Goal: Task Accomplishment & Management: Complete application form

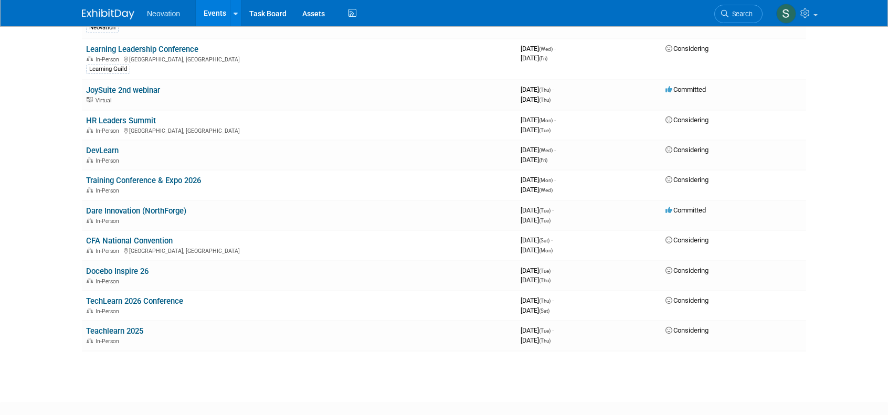
scroll to position [210, 0]
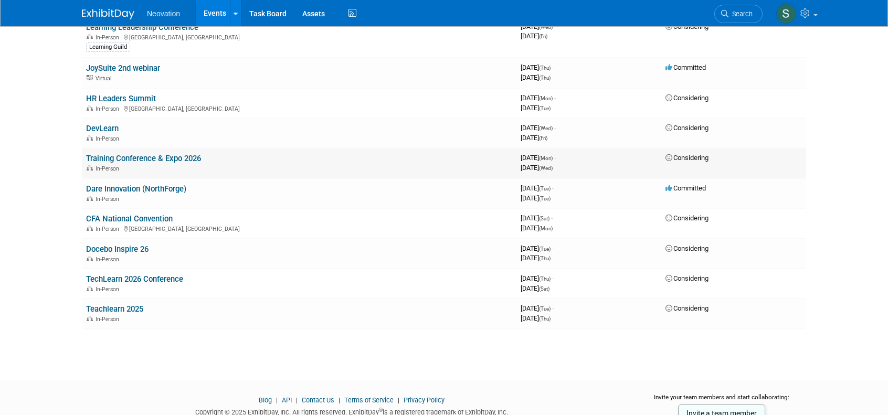
click at [111, 163] on link "Training Conference & Expo 2026" at bounding box center [143, 158] width 115 height 9
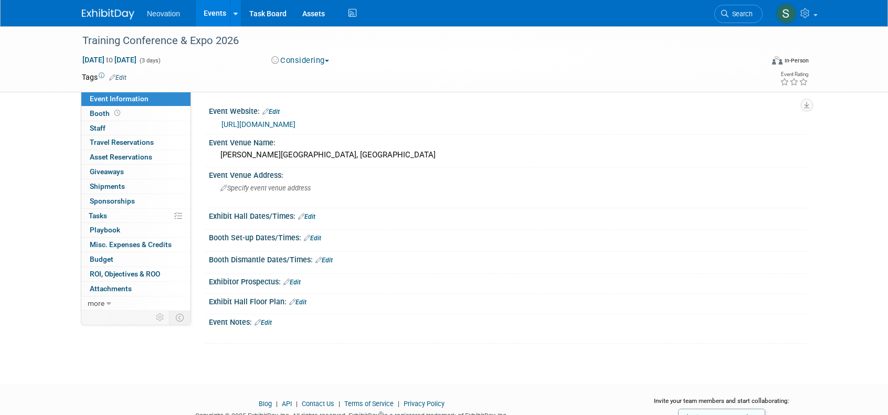
click at [108, 10] on img at bounding box center [108, 14] width 53 height 11
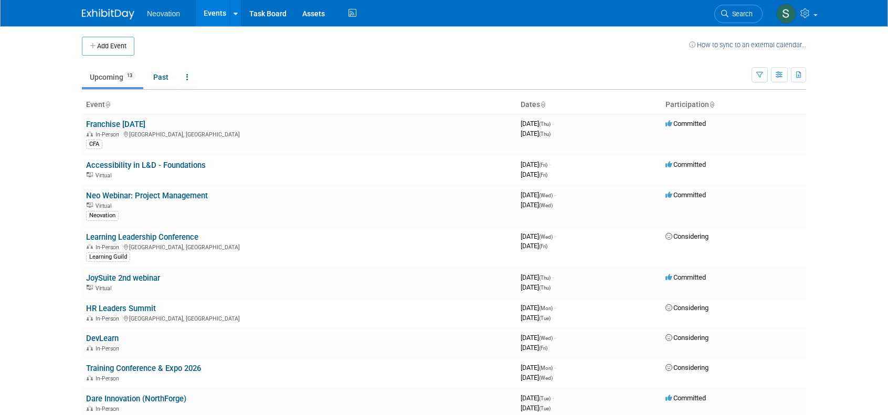
click at [107, 102] on icon at bounding box center [107, 105] width 5 height 7
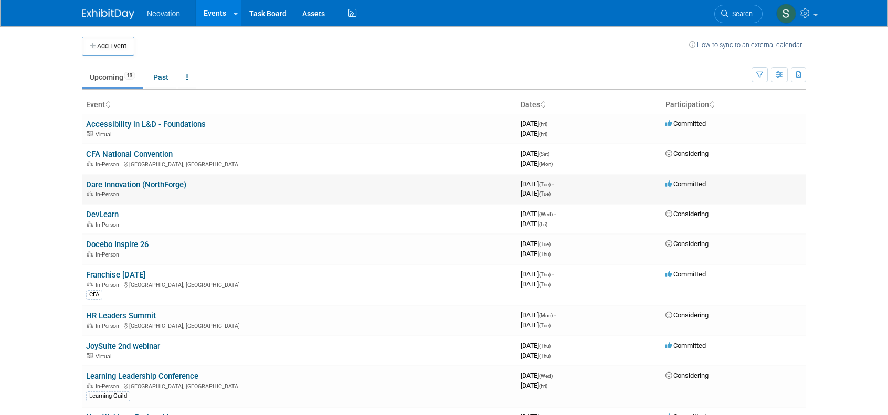
click at [115, 184] on link "Dare Innovation (NorthForge)" at bounding box center [136, 184] width 100 height 9
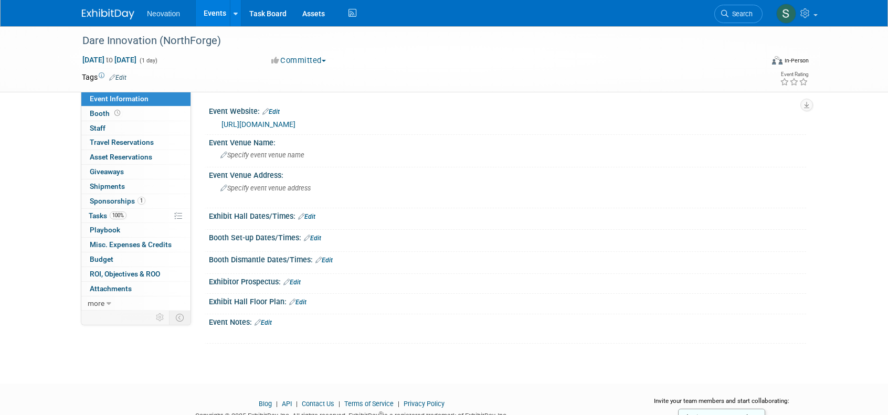
click at [121, 76] on link "Edit" at bounding box center [117, 77] width 17 height 7
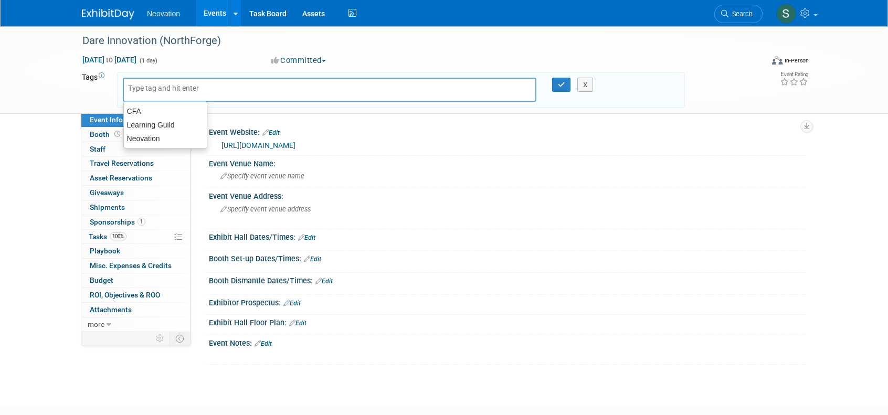
click at [208, 87] on input "text" at bounding box center [170, 88] width 84 height 11
type input "NorthForge"
click at [567, 81] on div "X" at bounding box center [591, 85] width 48 height 15
click at [560, 84] on icon "button" at bounding box center [561, 84] width 7 height 7
type input "NorthForge"
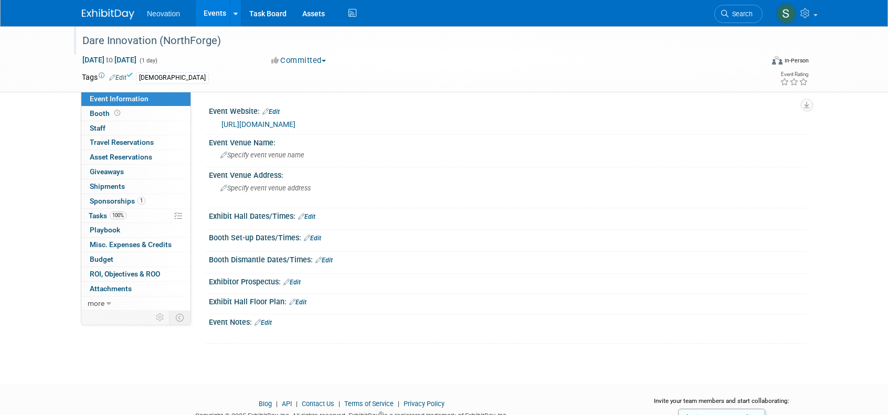
click at [223, 41] on div "Dare Innovation (NorthForge)" at bounding box center [413, 41] width 668 height 19
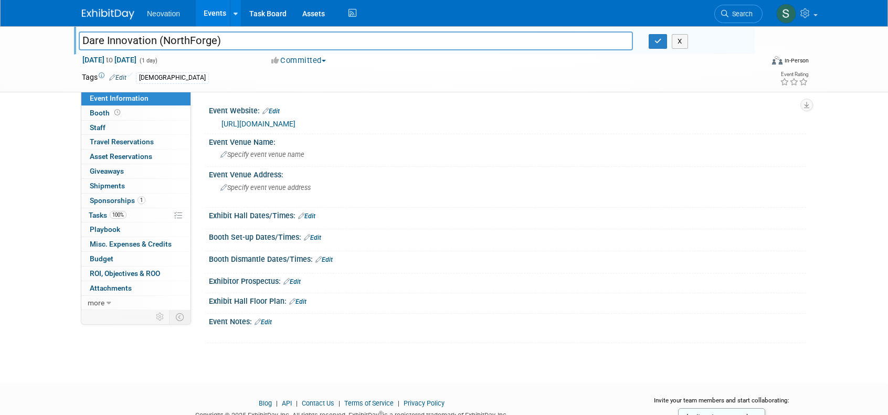
click at [234, 41] on input "Dare Innovation (NorthForge)" at bounding box center [356, 41] width 554 height 18
type input "Dare Innovation"
click at [657, 40] on icon "button" at bounding box center [658, 41] width 7 height 7
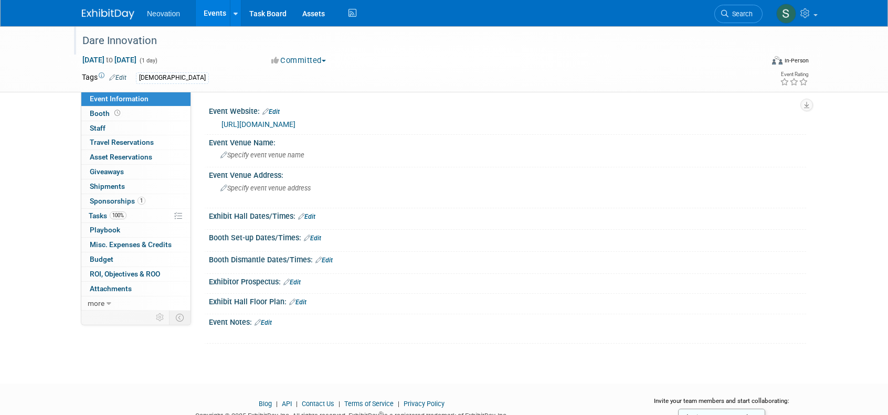
click at [99, 13] on img at bounding box center [108, 14] width 53 height 11
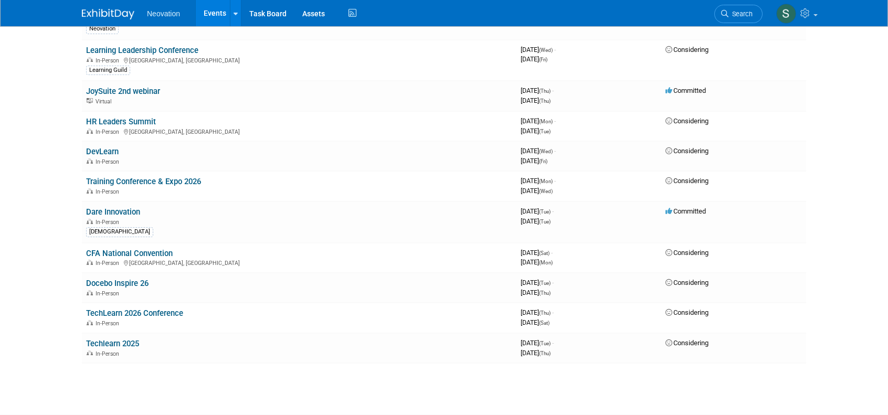
scroll to position [210, 0]
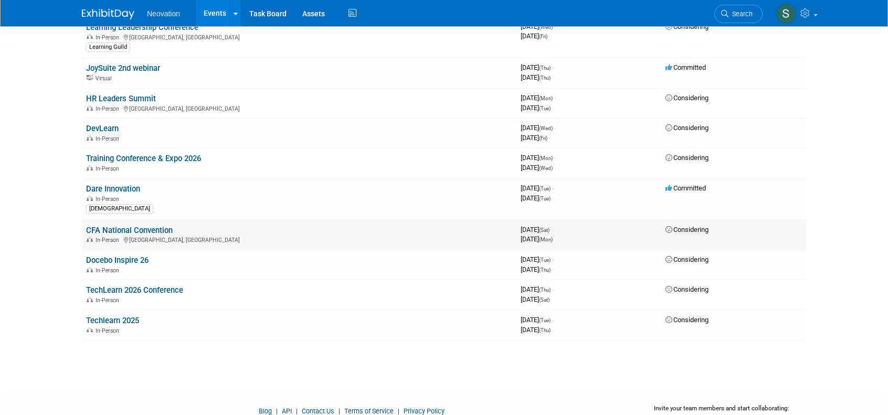
click at [140, 235] on link "CFA National Convention" at bounding box center [129, 230] width 87 height 9
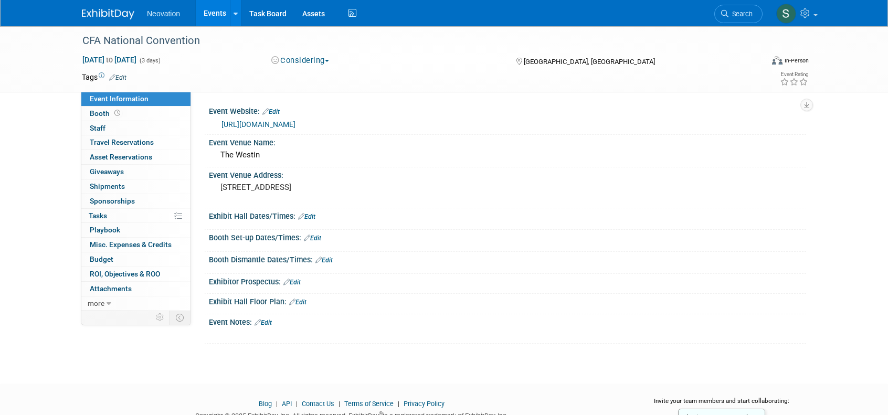
click at [122, 76] on link "Edit" at bounding box center [117, 77] width 17 height 7
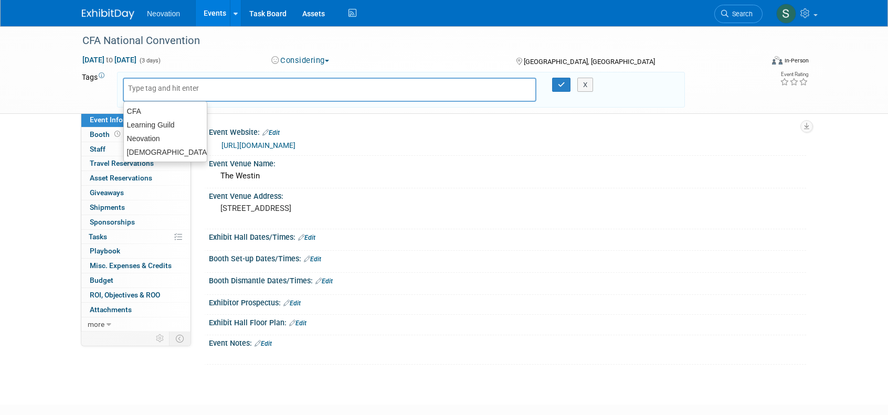
click at [202, 87] on input "text" at bounding box center [170, 88] width 84 height 11
click at [132, 108] on div "CFA" at bounding box center [165, 111] width 84 height 15
type input "CFA"
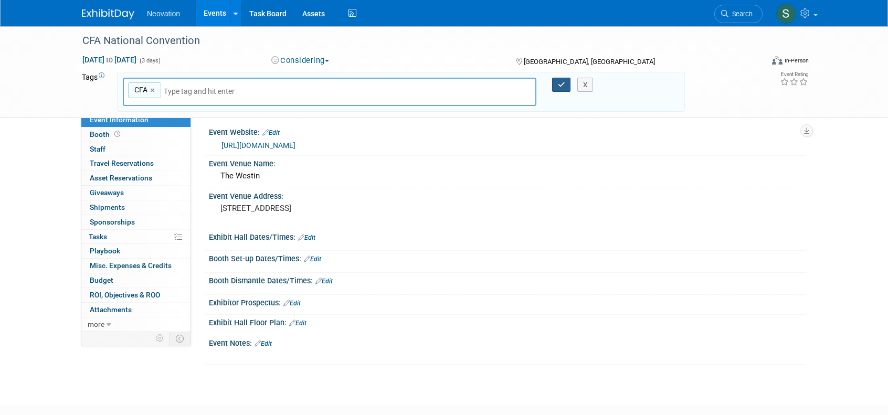
click at [562, 82] on icon "button" at bounding box center [561, 84] width 7 height 7
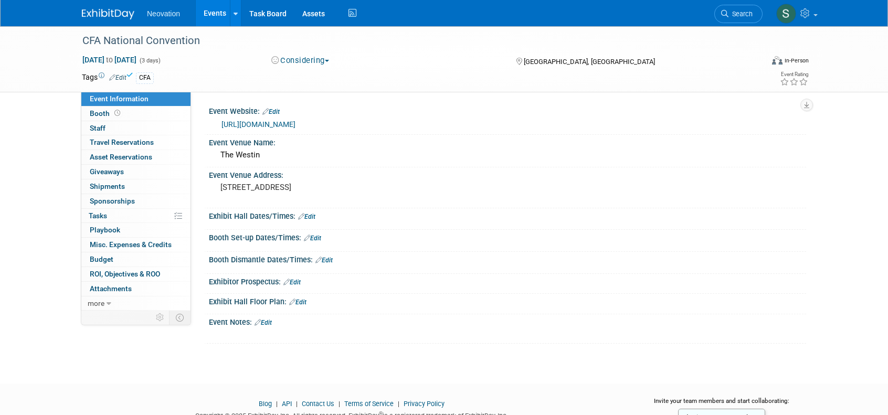
click at [108, 13] on img at bounding box center [108, 14] width 53 height 11
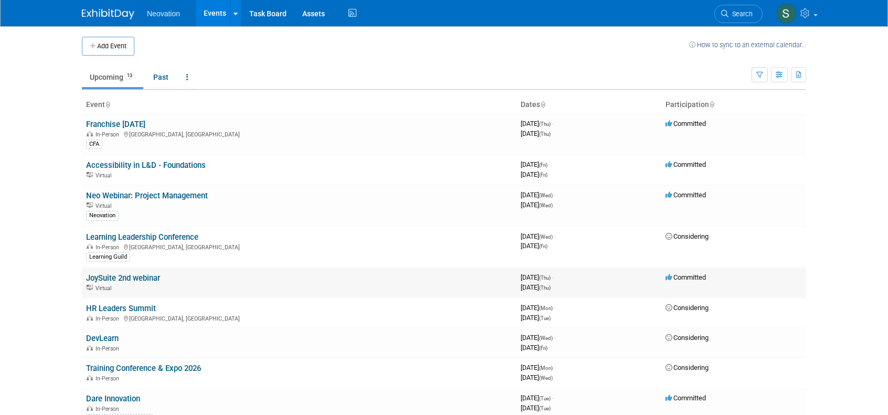
click at [103, 279] on link "JoySuite 2nd webinar" at bounding box center [123, 278] width 74 height 9
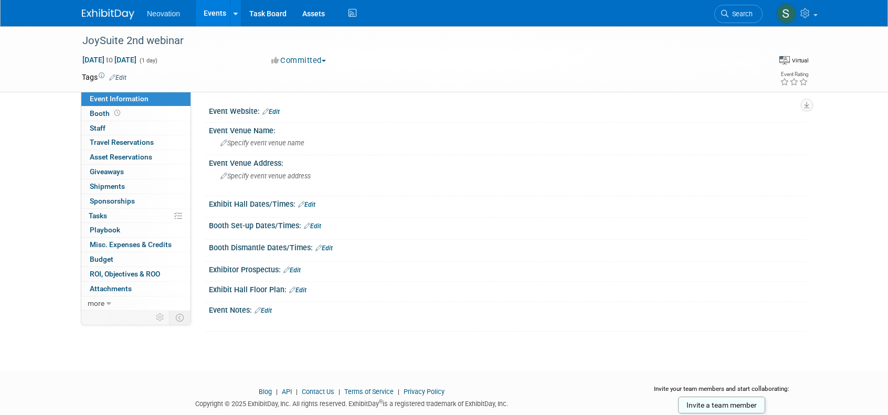
click at [120, 75] on link "Edit" at bounding box center [117, 77] width 17 height 7
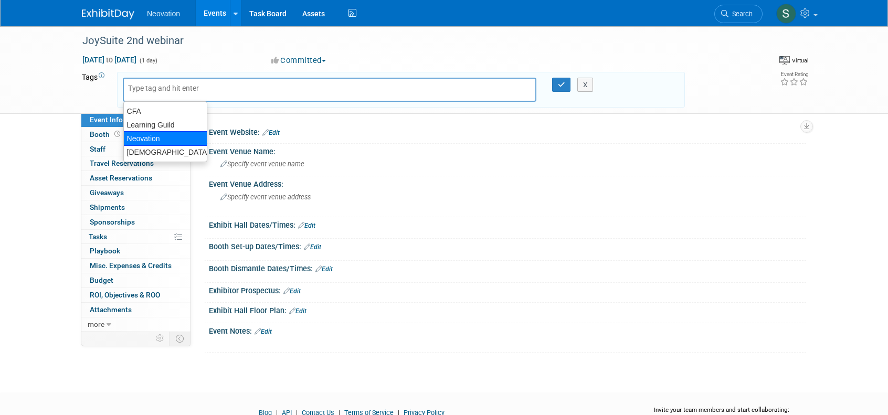
click at [150, 135] on div "Neovation" at bounding box center [165, 138] width 84 height 15
type input "Neovation"
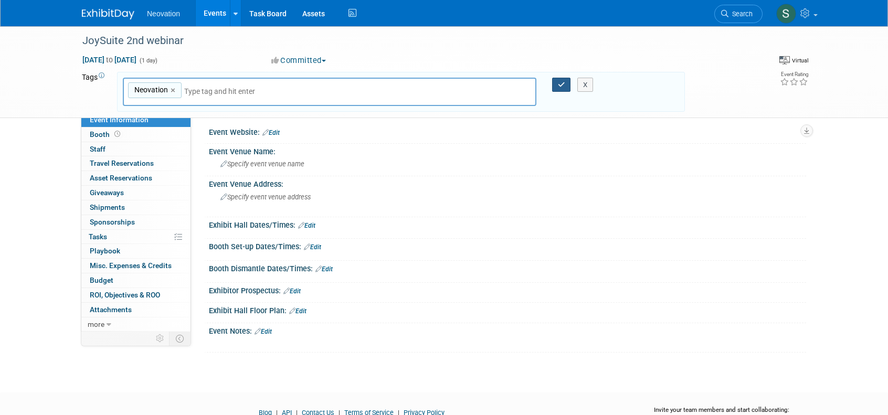
click at [564, 83] on icon "button" at bounding box center [561, 84] width 7 height 7
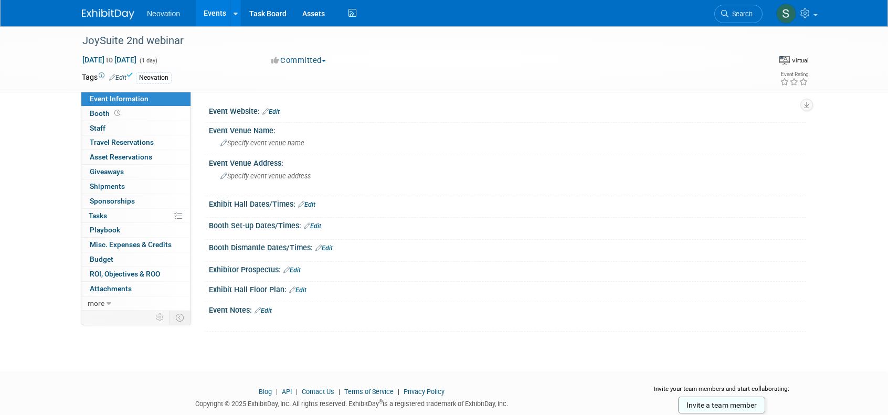
click at [113, 19] on div "Neovation Events Add Event Bulk Upload Events Shareable Event Boards Recently V…" at bounding box center [444, 13] width 725 height 26
click at [112, 15] on img at bounding box center [108, 14] width 53 height 11
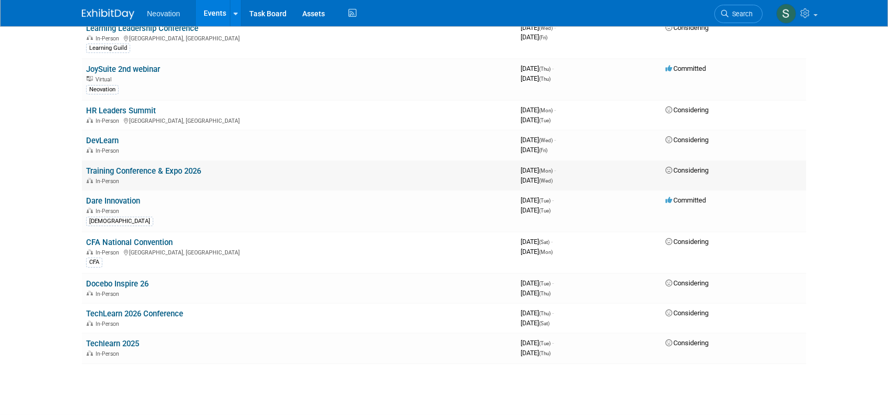
scroll to position [210, 0]
click at [103, 144] on link "DevLearn" at bounding box center [102, 139] width 33 height 9
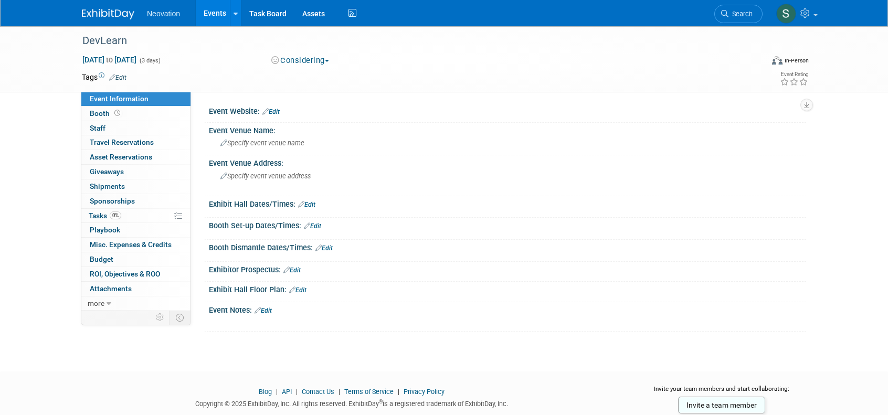
click at [123, 77] on link "Edit" at bounding box center [117, 77] width 17 height 7
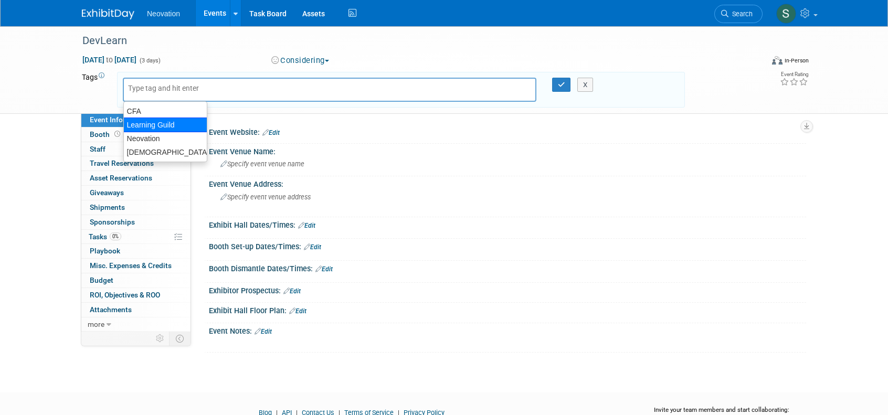
click at [153, 122] on div "Learning Guild" at bounding box center [165, 125] width 84 height 15
type input "Learning Guild"
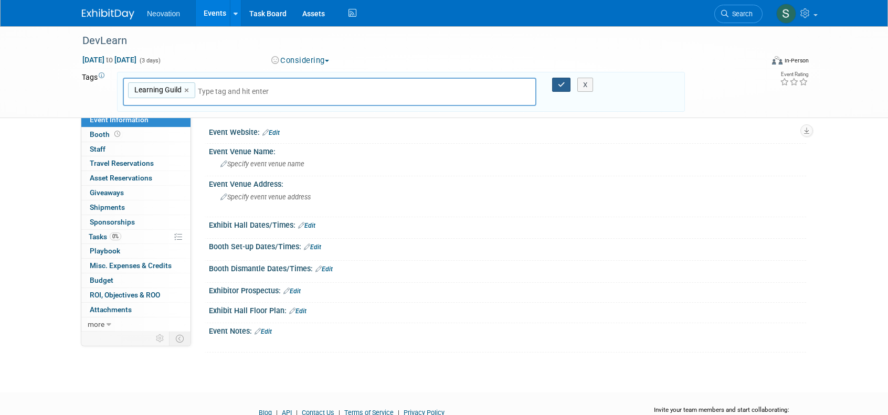
click at [562, 85] on icon "button" at bounding box center [561, 84] width 7 height 7
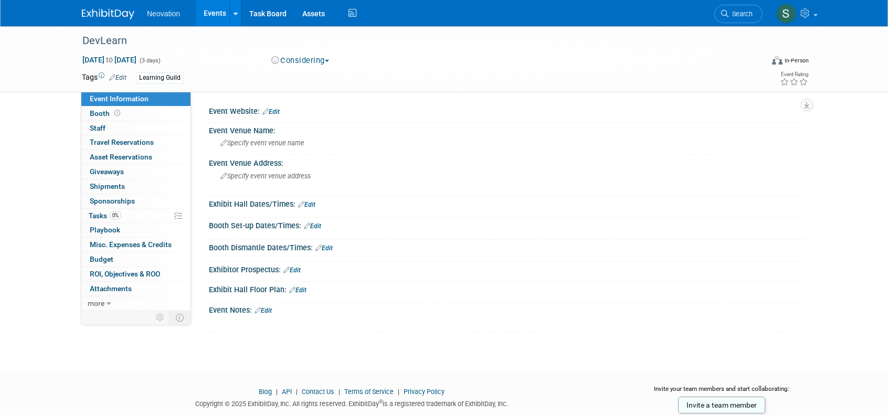
click at [110, 9] on img at bounding box center [108, 14] width 53 height 11
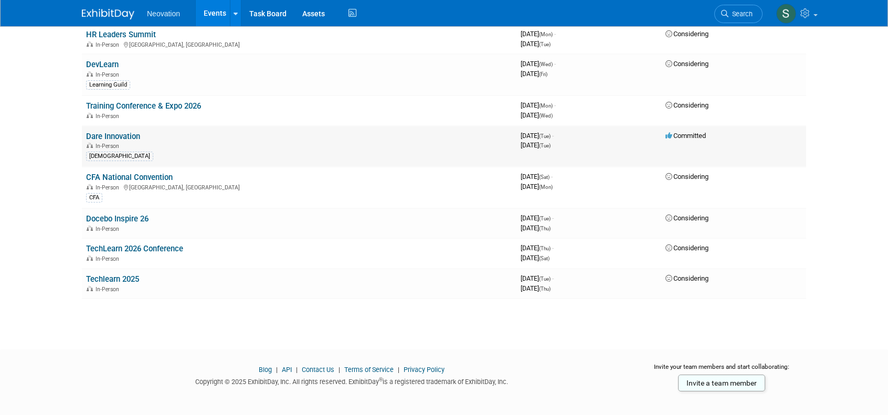
scroll to position [305, 0]
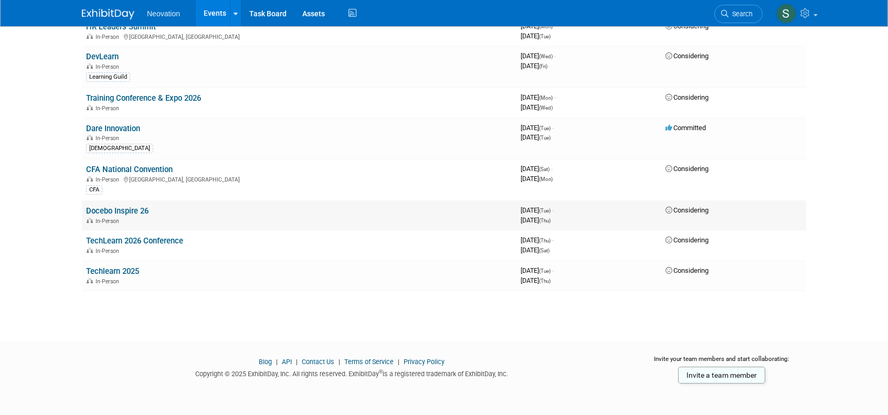
click at [110, 206] on link "Docebo Inspire 26" at bounding box center [117, 210] width 62 height 9
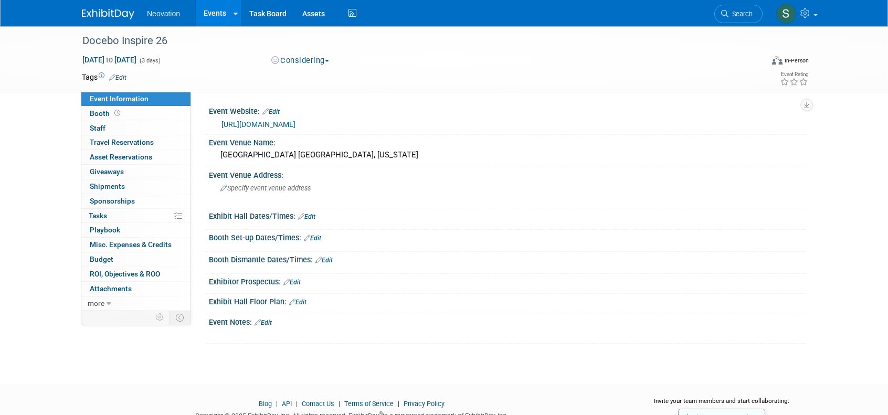
click at [118, 77] on link "Edit" at bounding box center [117, 77] width 17 height 7
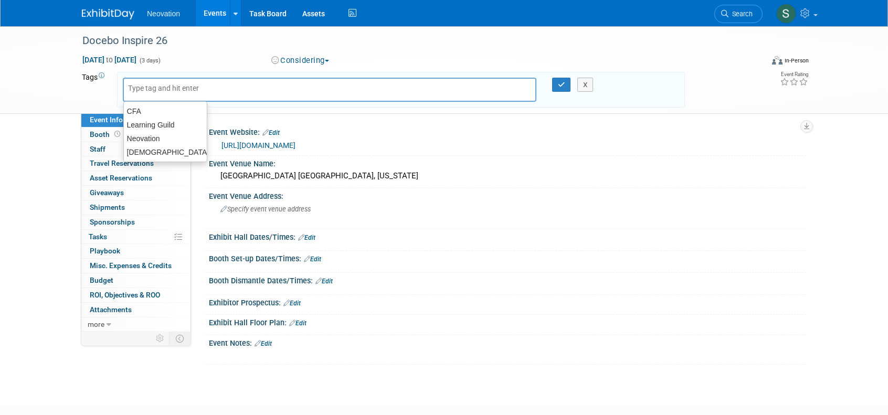
click at [152, 89] on input "text" at bounding box center [170, 88] width 84 height 11
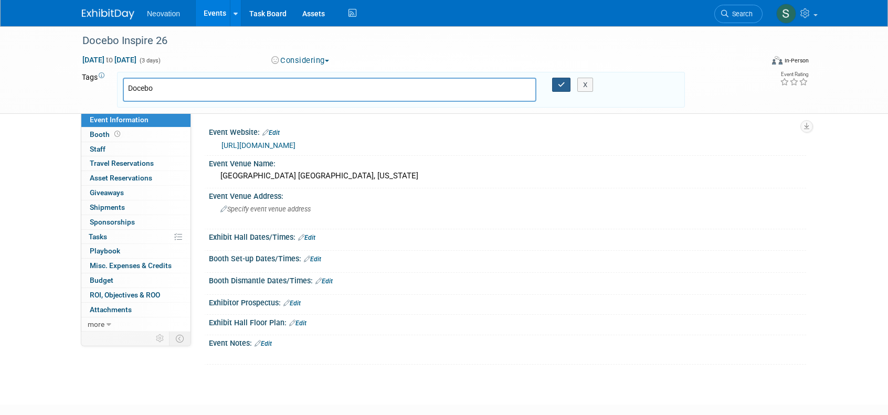
type input "Docebo"
click at [561, 81] on icon "button" at bounding box center [561, 84] width 7 height 7
type input "Docebo"
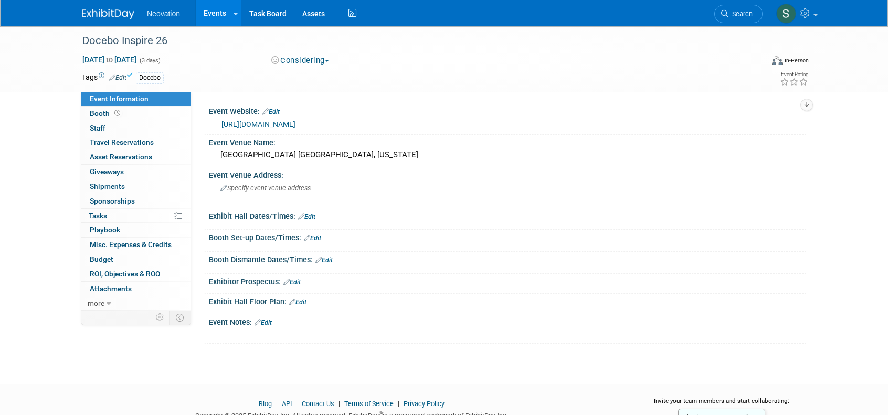
click at [119, 17] on img at bounding box center [108, 14] width 53 height 11
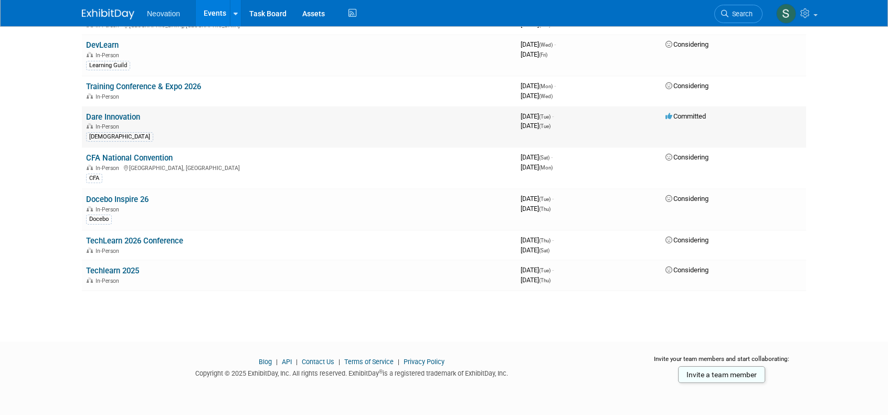
scroll to position [316, 0]
click at [112, 242] on link "TechLearn 2026 Conference" at bounding box center [134, 240] width 97 height 9
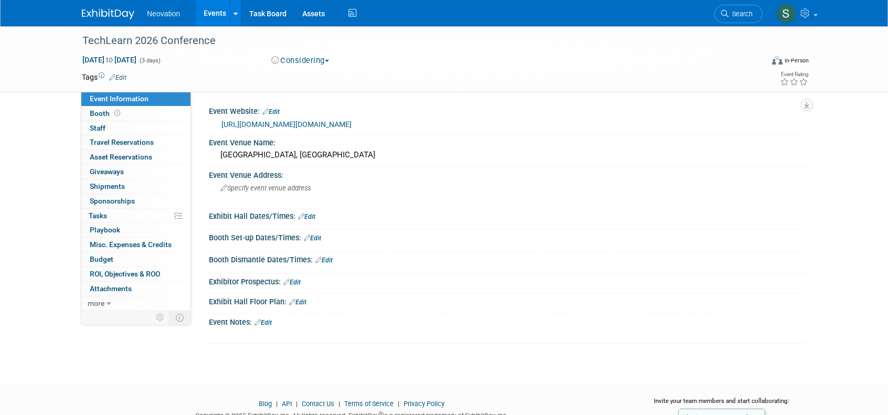
click at [118, 75] on link "Edit" at bounding box center [117, 77] width 17 height 7
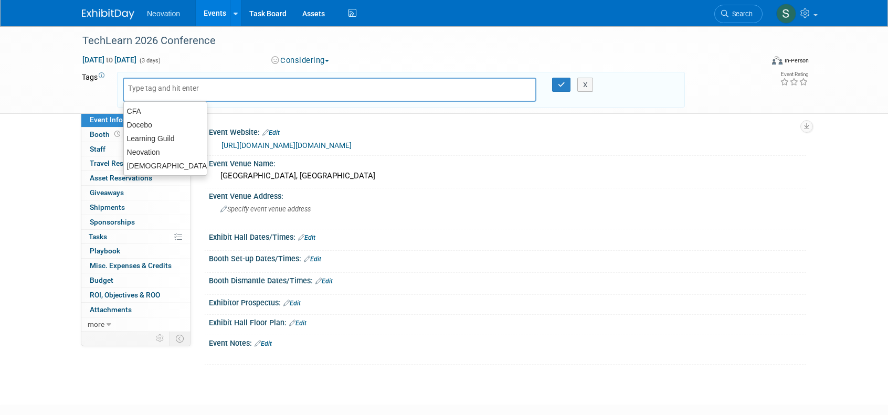
click at [155, 92] on input "text" at bounding box center [170, 88] width 84 height 11
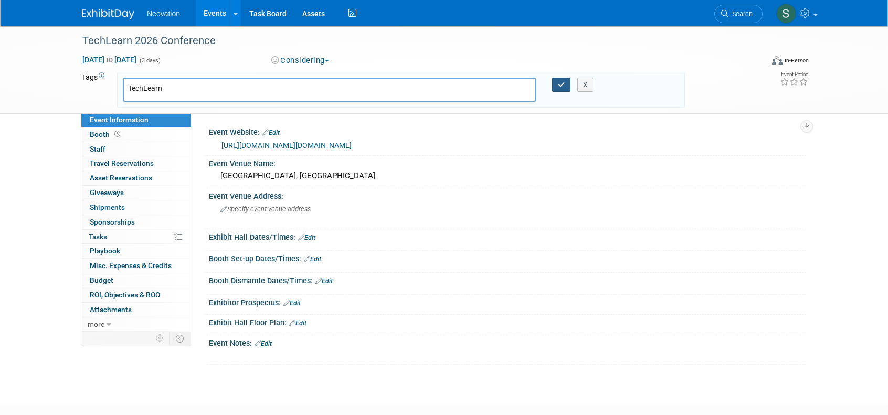
type input "TechLearn"
click at [563, 83] on icon "button" at bounding box center [561, 84] width 7 height 7
type input "TechLearn"
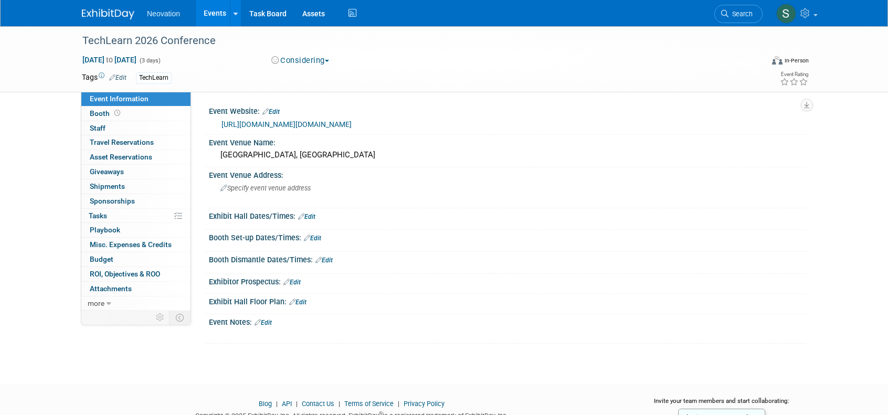
click at [113, 10] on img at bounding box center [108, 14] width 53 height 11
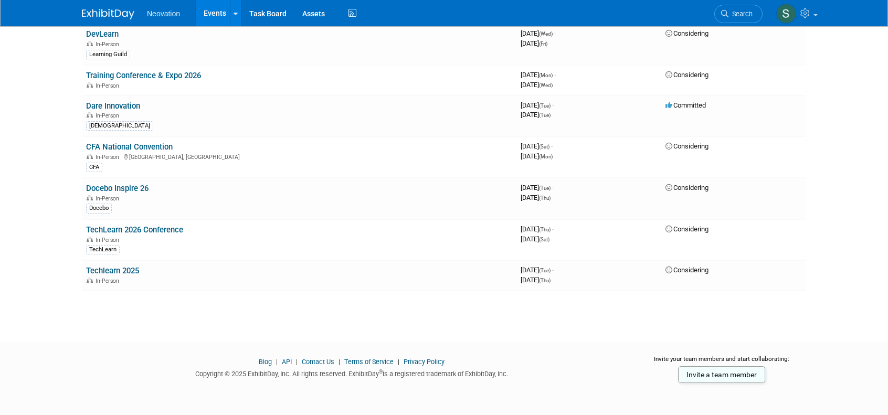
scroll to position [328, 0]
click at [121, 270] on link "Techlearn 2025" at bounding box center [112, 270] width 53 height 9
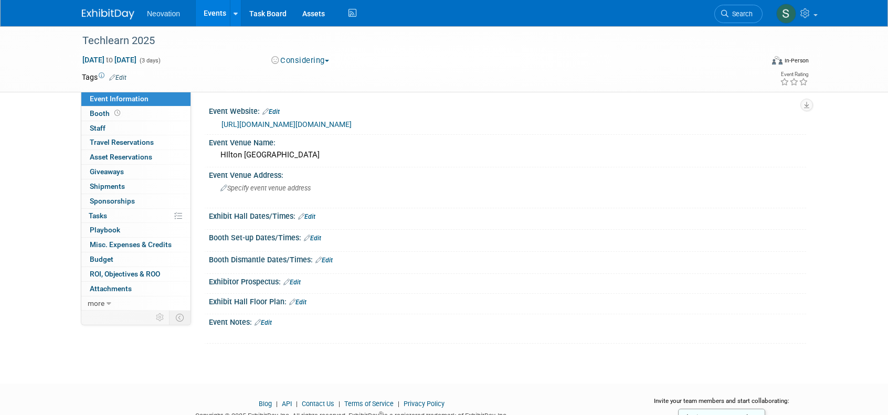
click at [122, 73] on span "Edit" at bounding box center [116, 77] width 20 height 8
click at [121, 76] on link "Edit" at bounding box center [117, 77] width 17 height 7
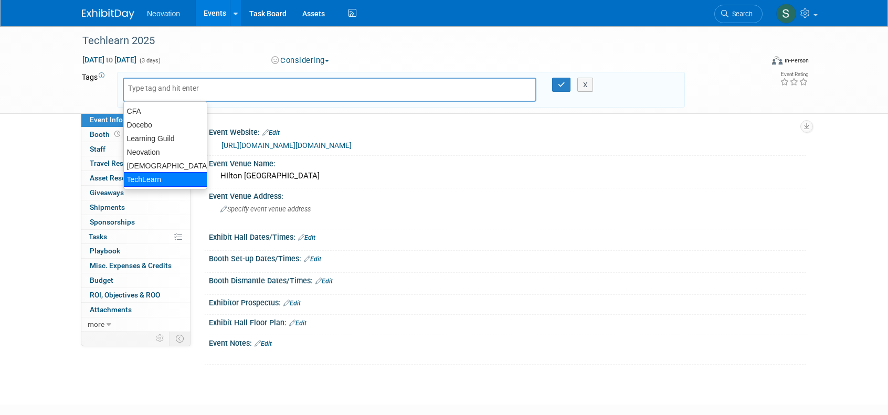
click at [144, 175] on div "TechLearn" at bounding box center [165, 179] width 84 height 15
type input "TechLearn"
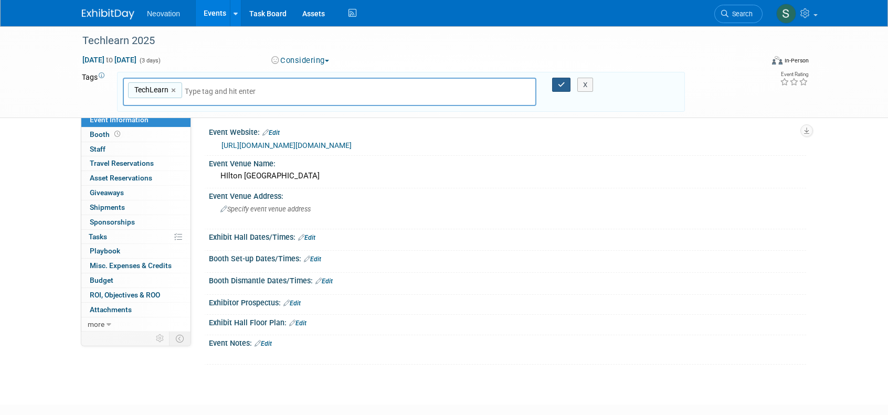
click at [562, 84] on icon "button" at bounding box center [561, 84] width 7 height 7
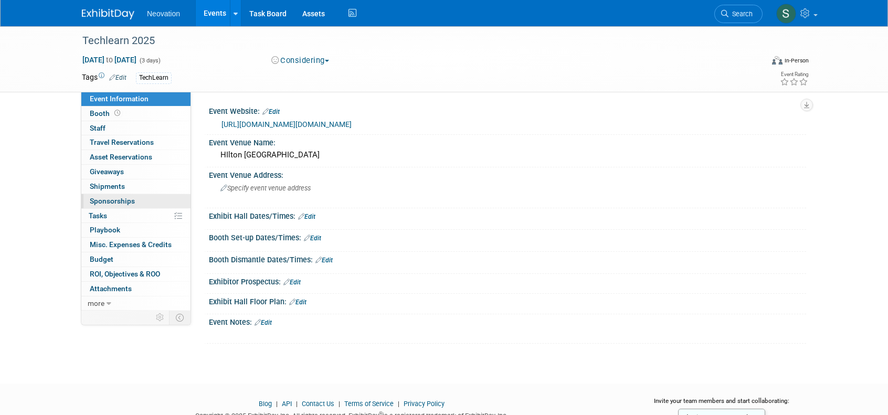
click at [108, 195] on link "0 Sponsorships 0" at bounding box center [135, 201] width 109 height 14
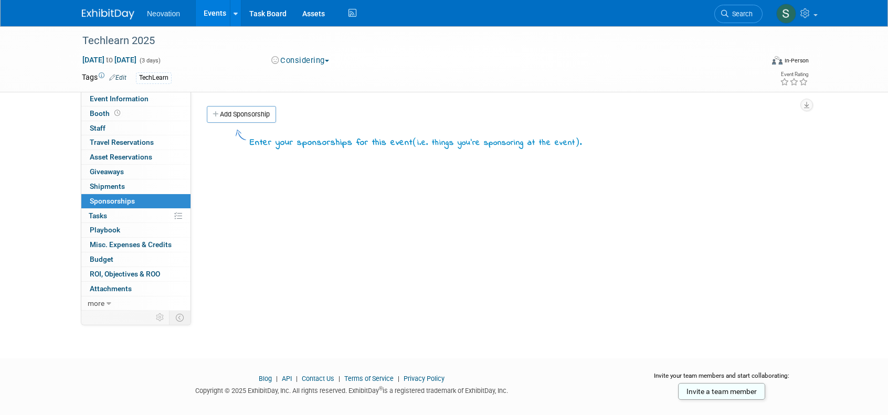
click at [118, 13] on img at bounding box center [108, 14] width 53 height 11
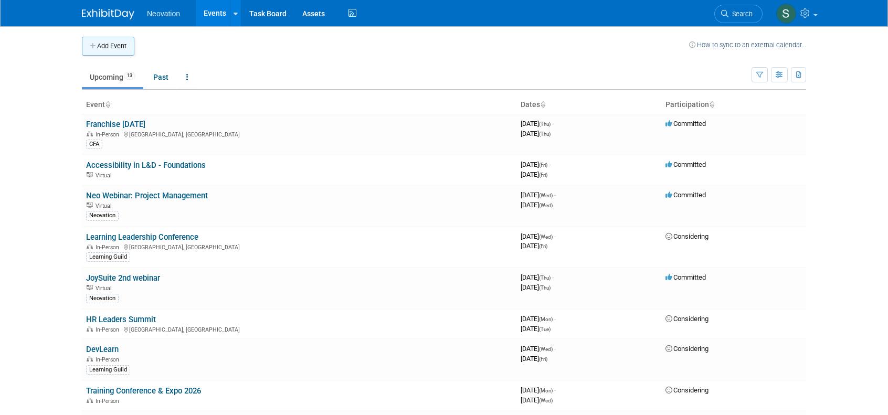
click at [113, 45] on button "Add Event" at bounding box center [108, 46] width 53 height 19
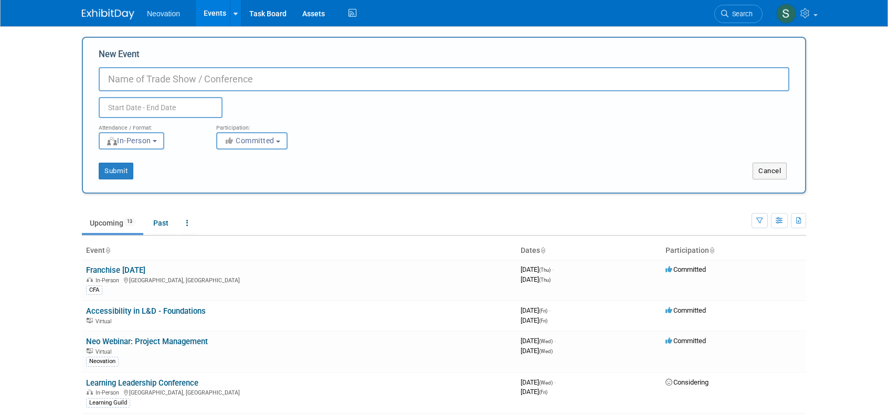
click at [155, 77] on input "New Event" at bounding box center [444, 79] width 691 height 24
type input "Western Summit 2026"
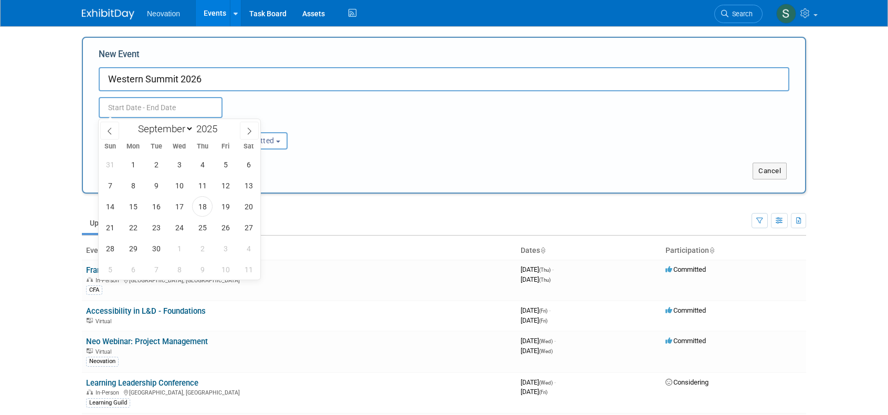
click at [201, 103] on input "text" at bounding box center [161, 107] width 124 height 21
click at [247, 128] on icon at bounding box center [249, 131] width 7 height 7
select select "11"
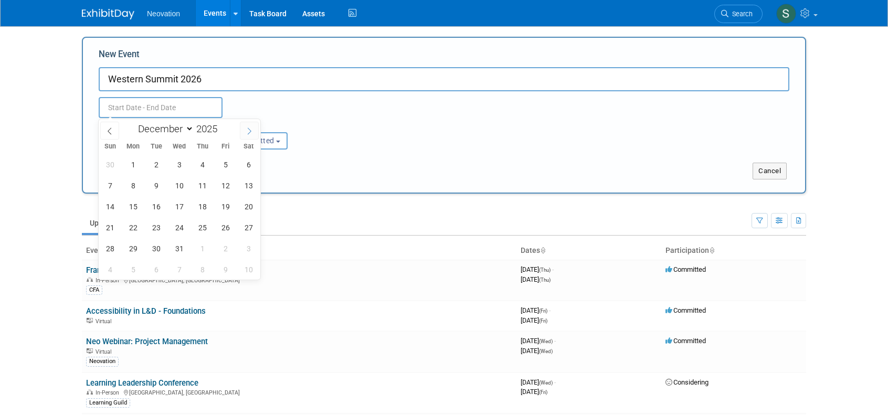
click at [247, 128] on icon at bounding box center [249, 131] width 7 height 7
type input "2026"
click at [247, 128] on icon at bounding box center [249, 131] width 7 height 7
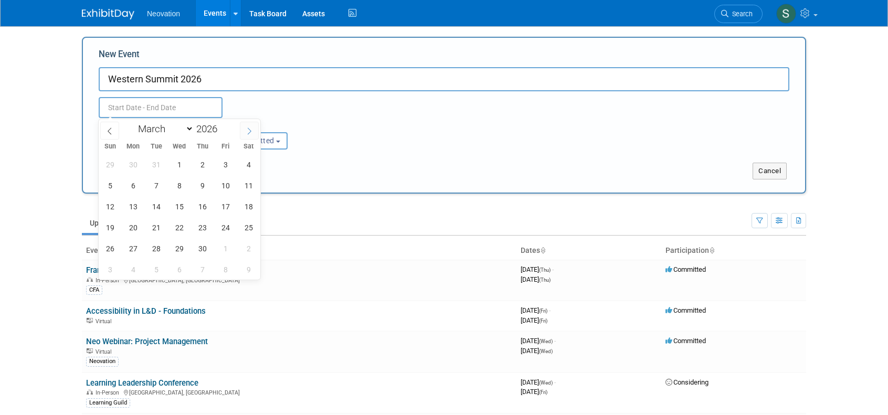
select select "3"
click at [181, 226] on span "22" at bounding box center [179, 227] width 20 height 20
click at [201, 226] on span "23" at bounding box center [202, 227] width 20 height 20
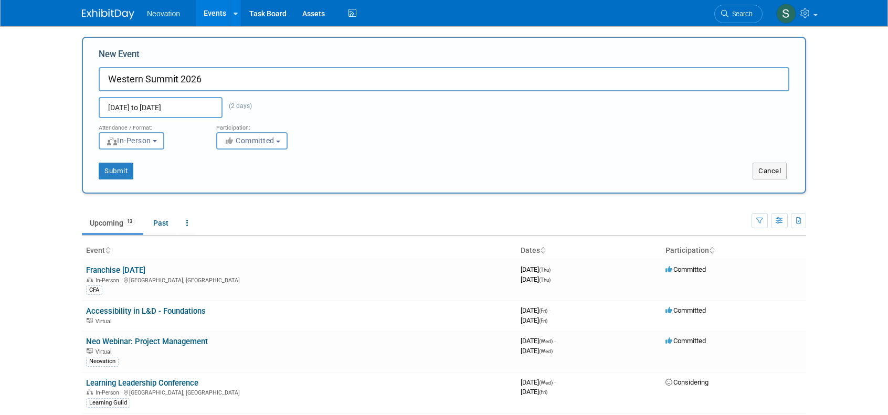
click at [197, 109] on input "Apr 22, 2026 to Apr 23, 2026" at bounding box center [161, 107] width 124 height 21
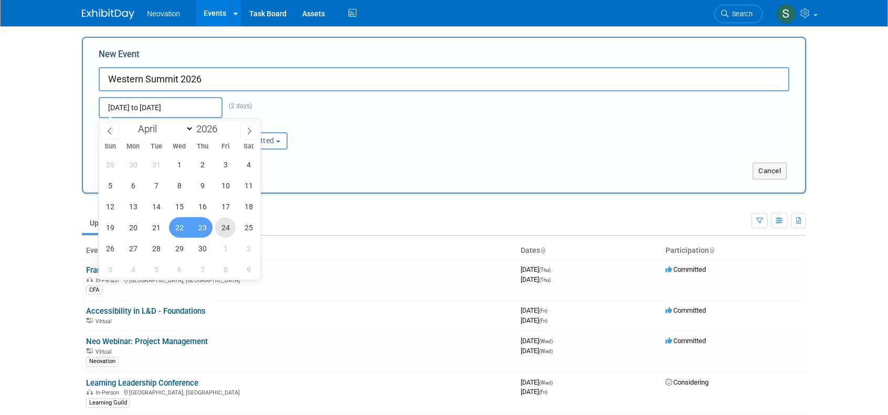
click at [222, 227] on span "24" at bounding box center [225, 227] width 20 height 20
type input "[DATE] to [DATE]"
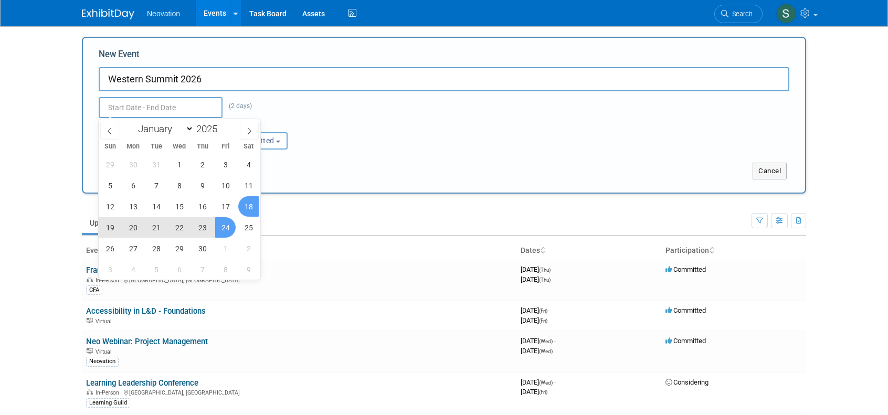
type input "[DATE] to [DATE]"
click at [414, 141] on div "Attendance / Format: <img src="https://www.exhibitday.com/Images/Format-InPerso…" at bounding box center [444, 134] width 707 height 32
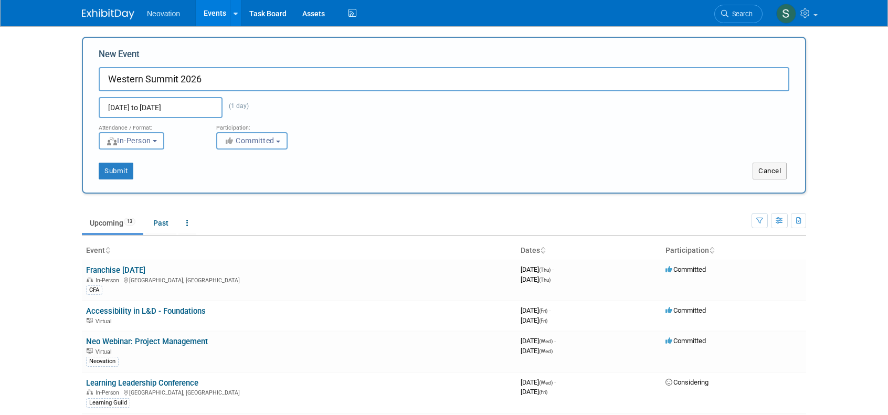
click at [272, 142] on span "Committed" at bounding box center [249, 141] width 51 height 8
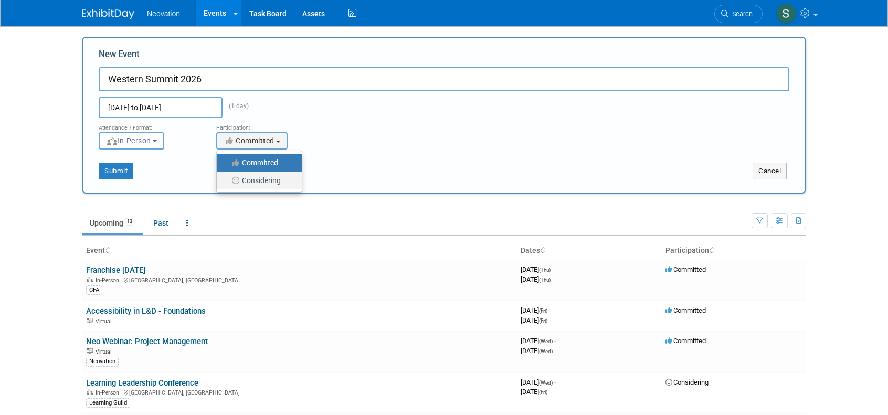
click at [276, 180] on label "Considering" at bounding box center [256, 181] width 69 height 14
click at [226, 180] on input "Considering" at bounding box center [222, 180] width 7 height 7
select select "2"
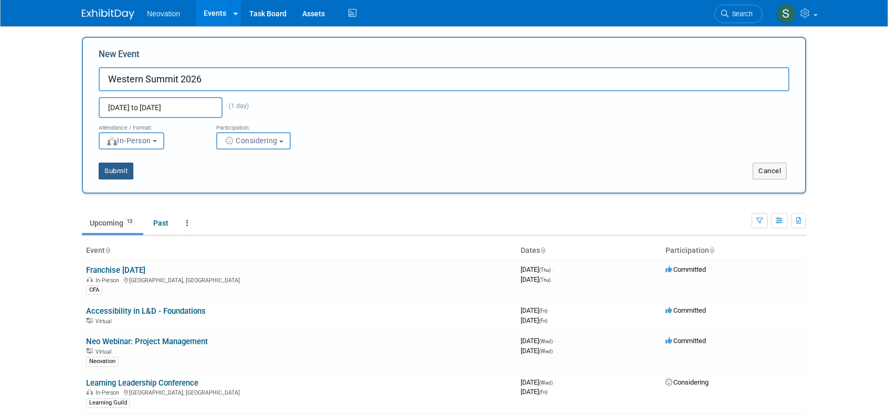
click at [119, 172] on button "Submit" at bounding box center [116, 171] width 35 height 17
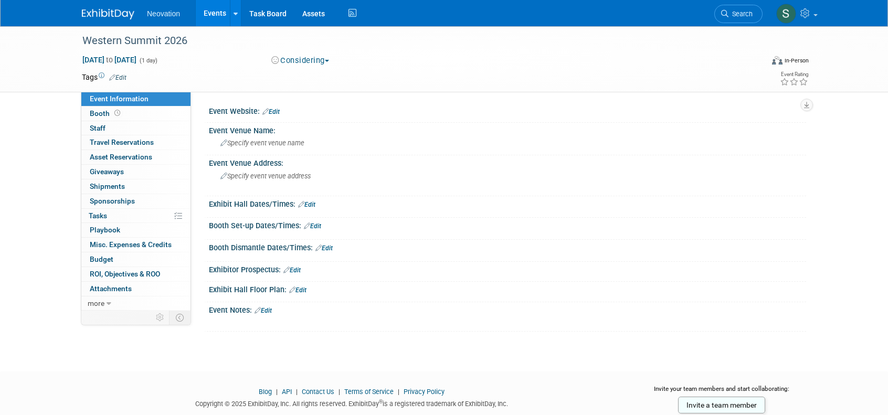
click at [276, 112] on link "Edit" at bounding box center [271, 111] width 17 height 7
